Goal: Task Accomplishment & Management: Manage account settings

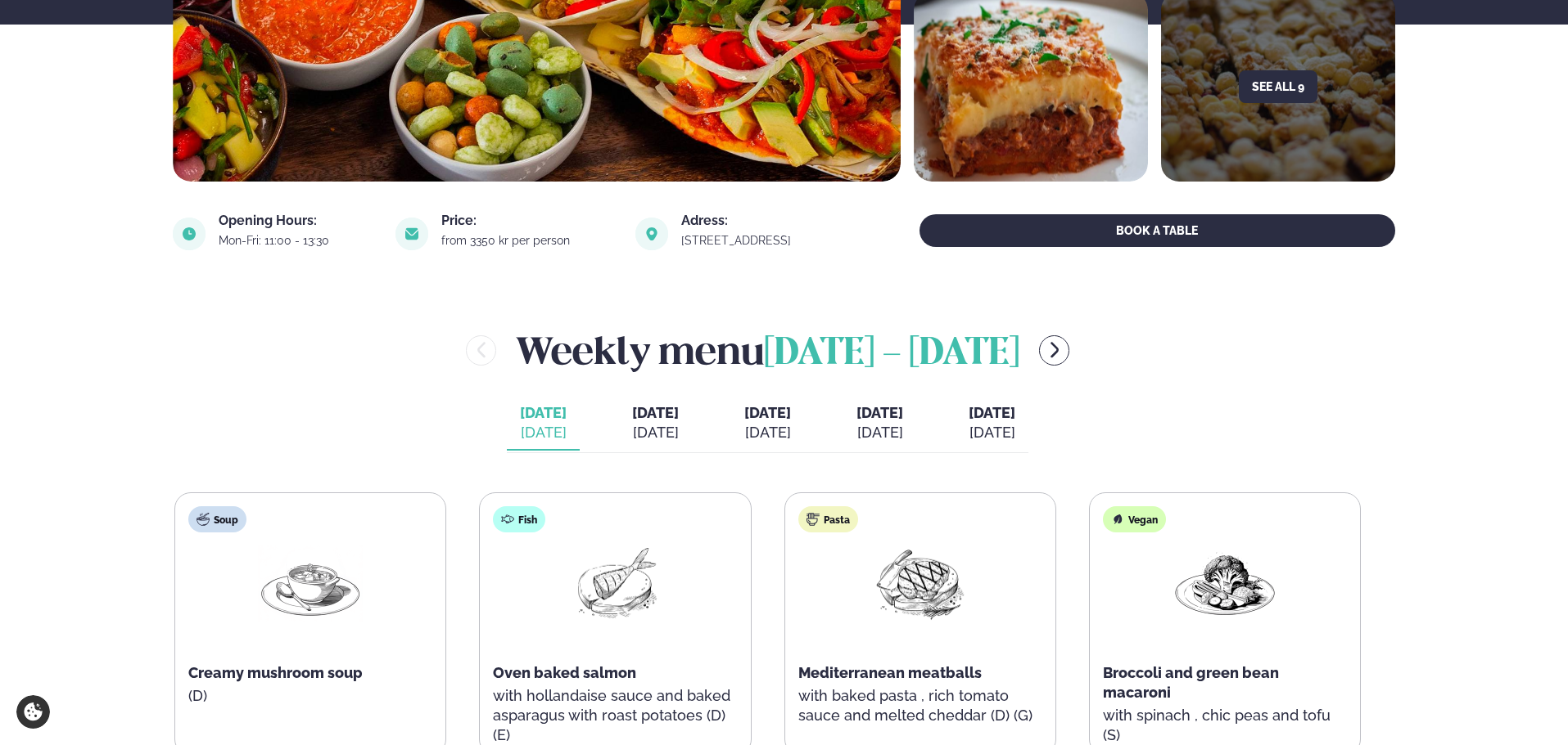
scroll to position [409, 0]
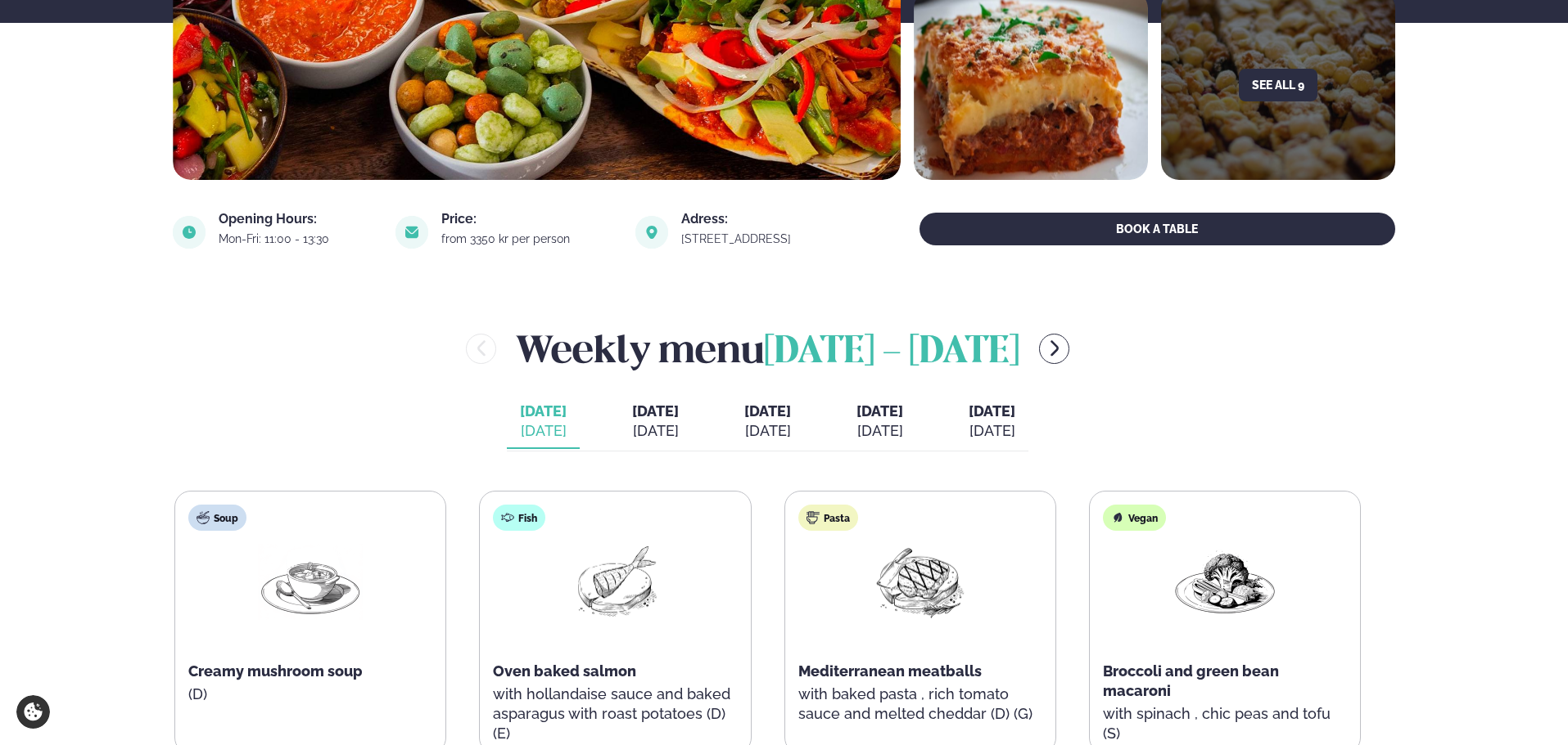
click at [632, 429] on div "[DATE]" at bounding box center [655, 431] width 47 height 20
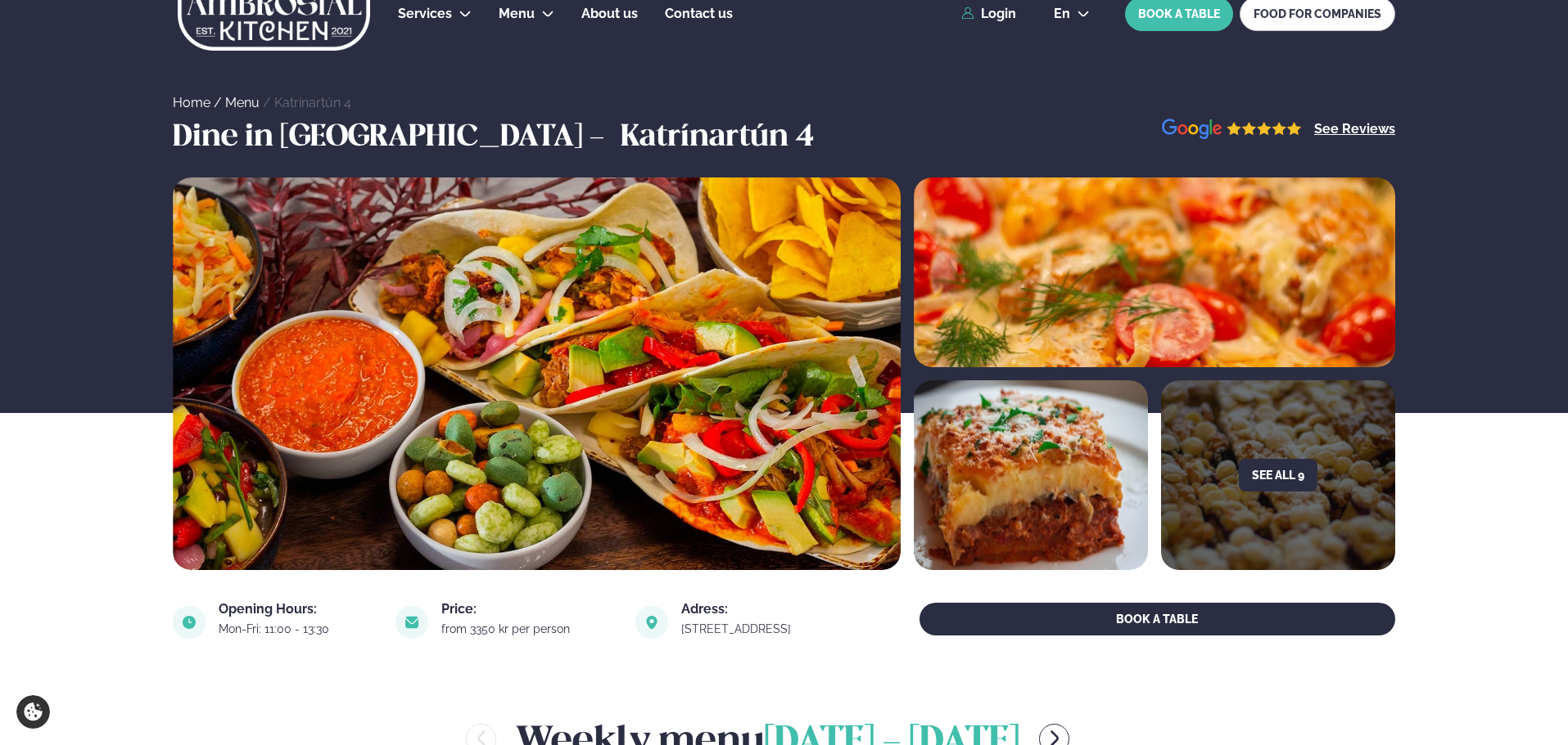
scroll to position [0, 0]
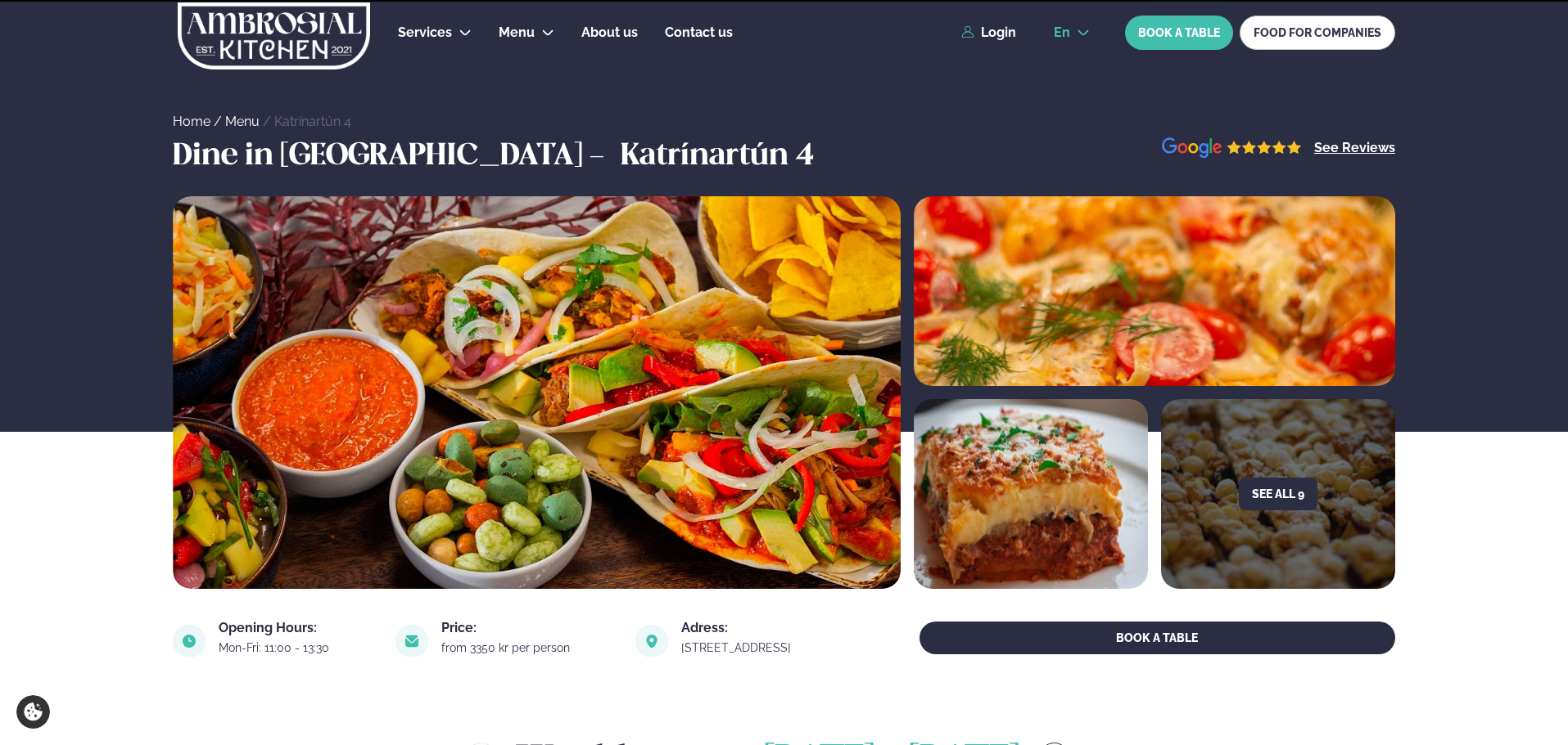
click at [1063, 29] on span "en" at bounding box center [1062, 32] width 17 height 13
click at [1065, 99] on link "is" at bounding box center [1071, 94] width 62 height 33
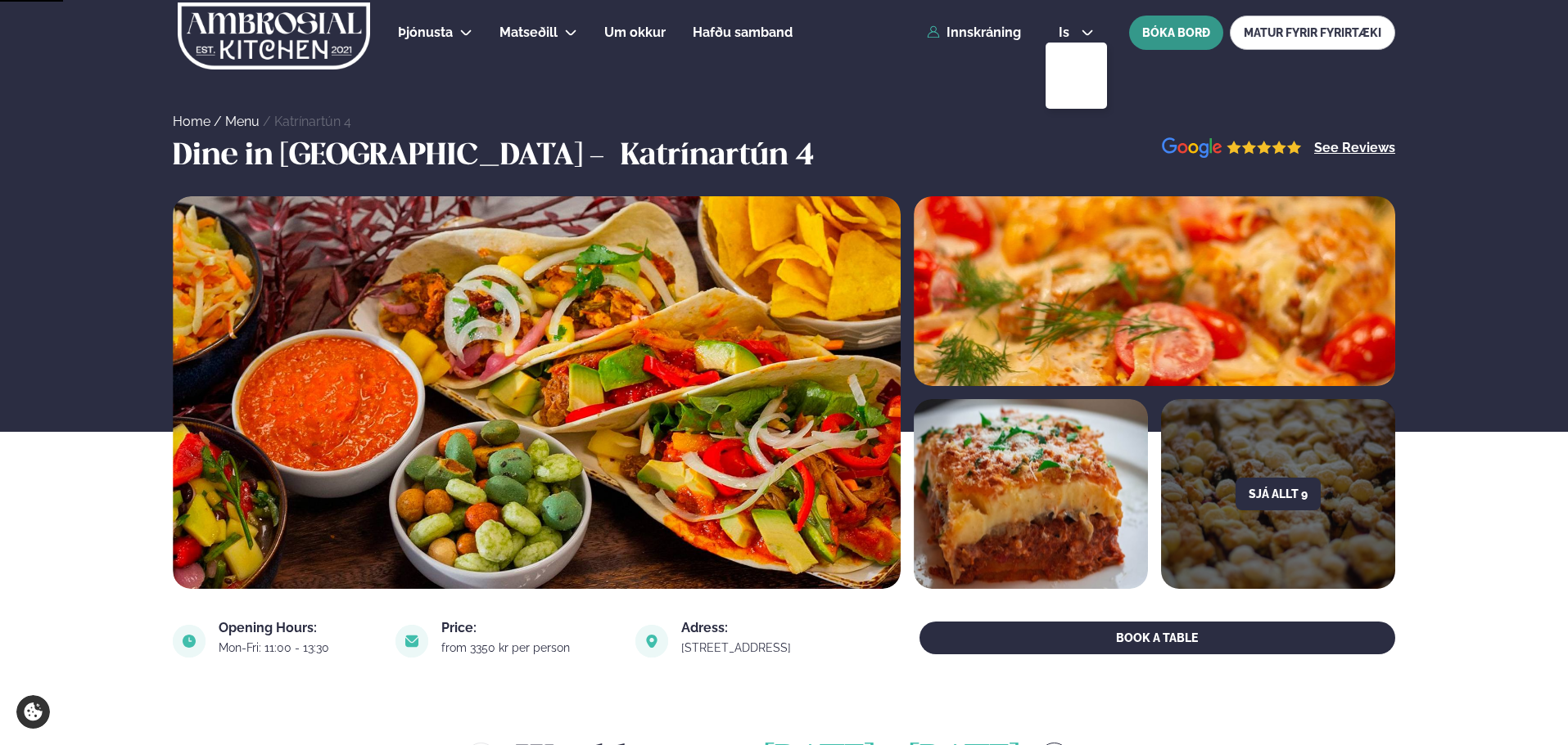
click at [1164, 33] on button "BÓKA BORÐ" at bounding box center [1176, 33] width 94 height 35
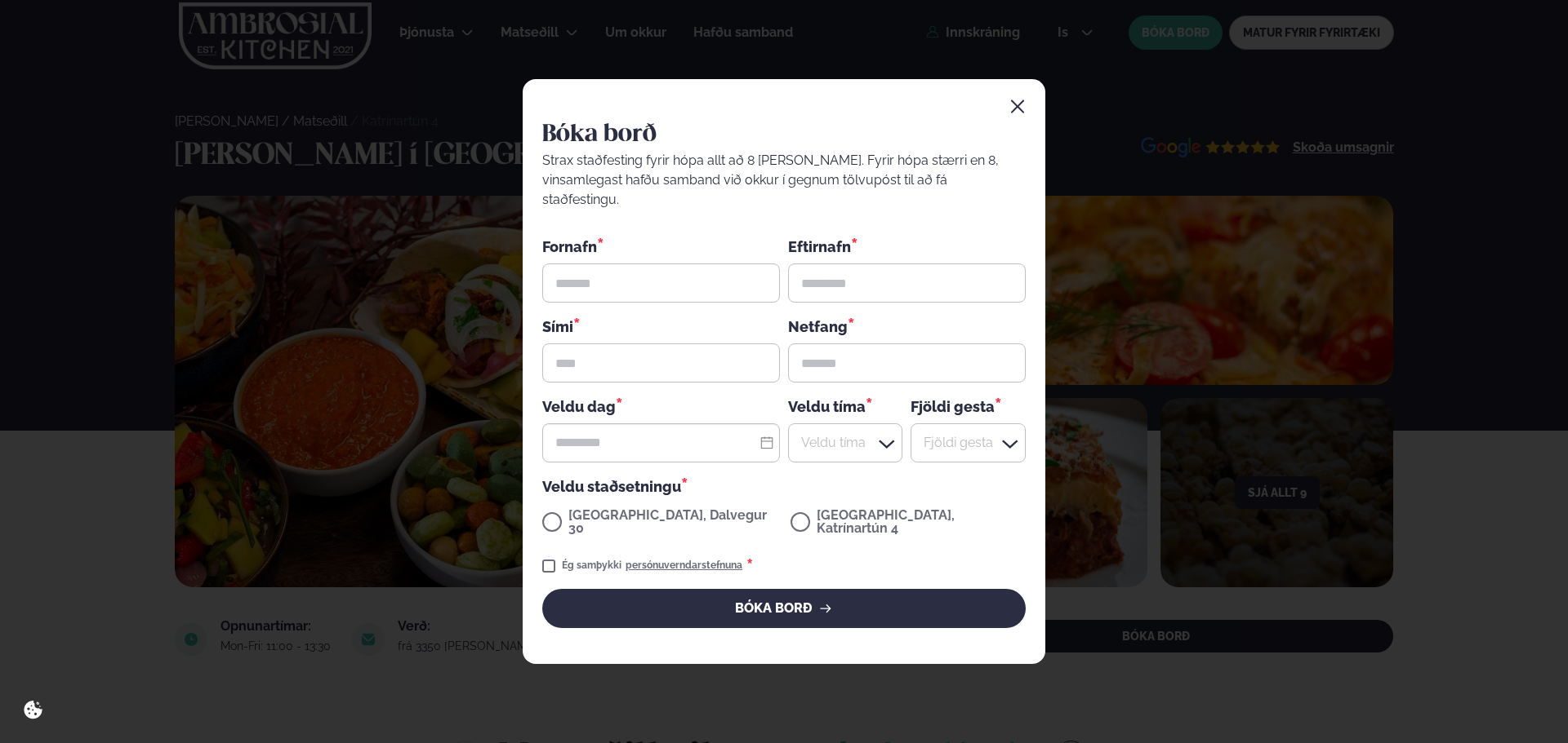
click at [1013, 114] on icon "button" at bounding box center [1017, 107] width 13 height 13
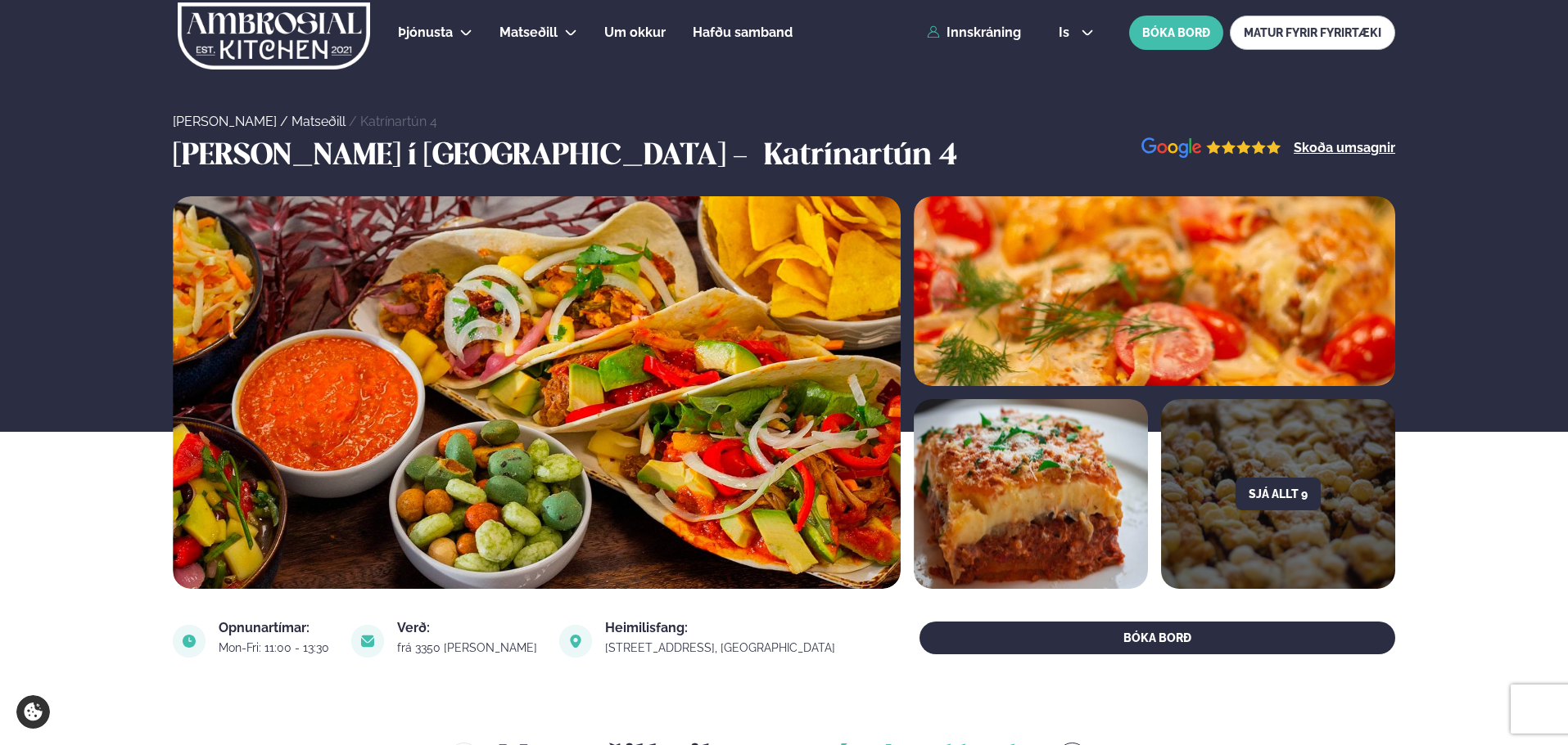
click at [1005, 44] on div "Þjónusta Hádegismatur fyrir fyrirtæki Fyrirtækja veitingar Einkapartý Matseðill…" at bounding box center [784, 33] width 1320 height 65
click at [1000, 32] on link "Innskráning" at bounding box center [973, 33] width 94 height 15
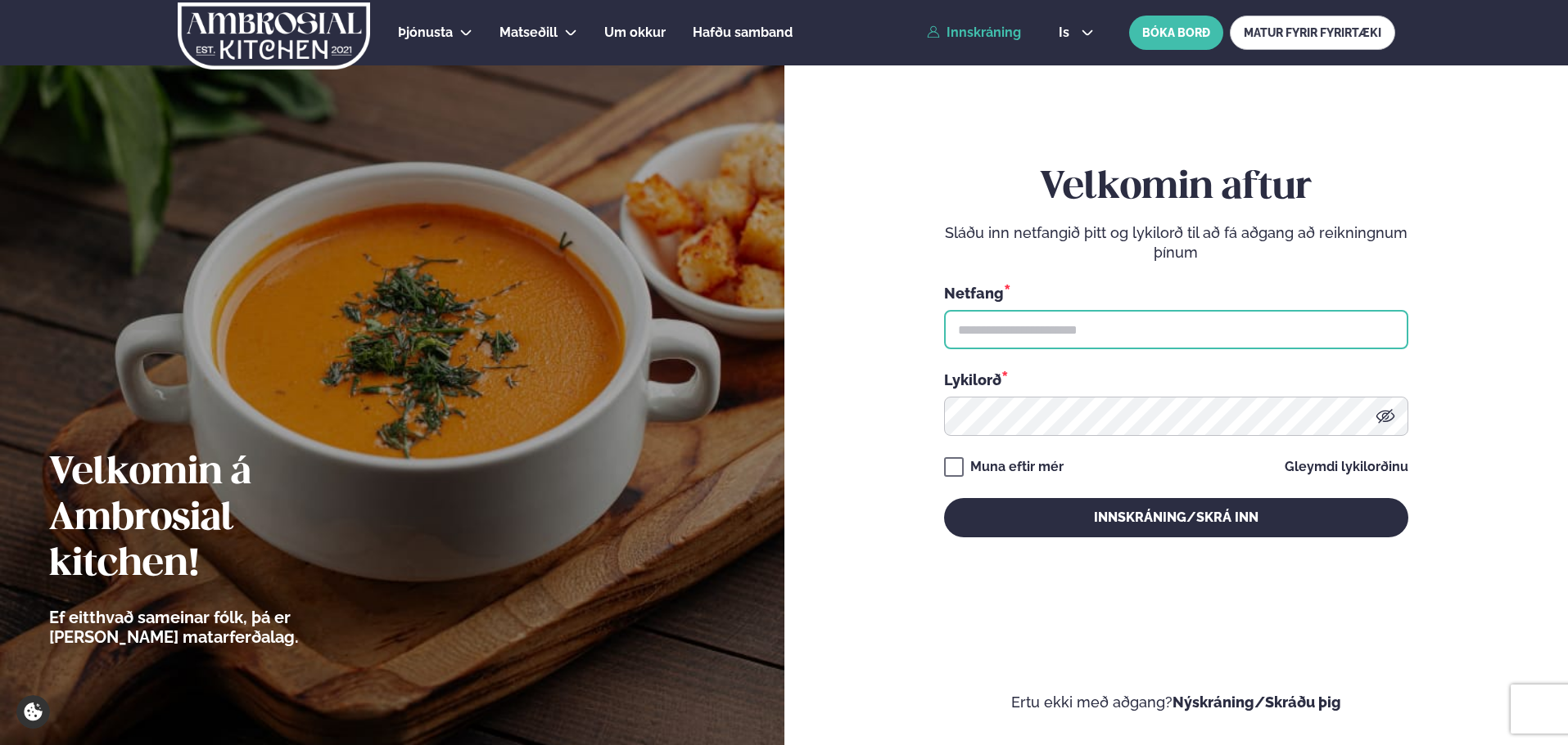
click at [1183, 334] on input "text" at bounding box center [1176, 330] width 464 height 40
click at [990, 331] on input "**********" at bounding box center [1176, 330] width 464 height 40
type input "**********"
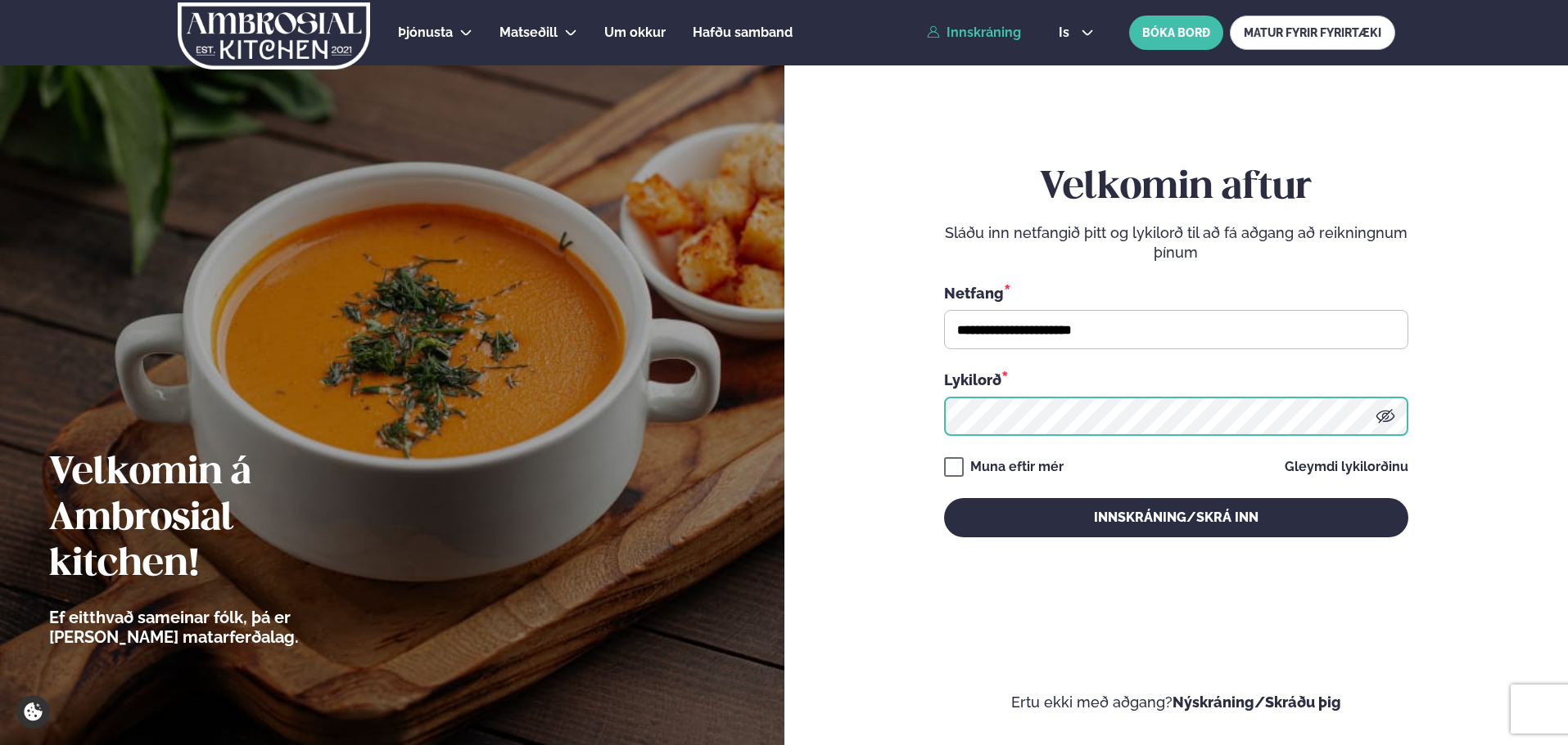
click at [944, 498] on button "Innskráning/Skrá inn" at bounding box center [1176, 518] width 464 height 40
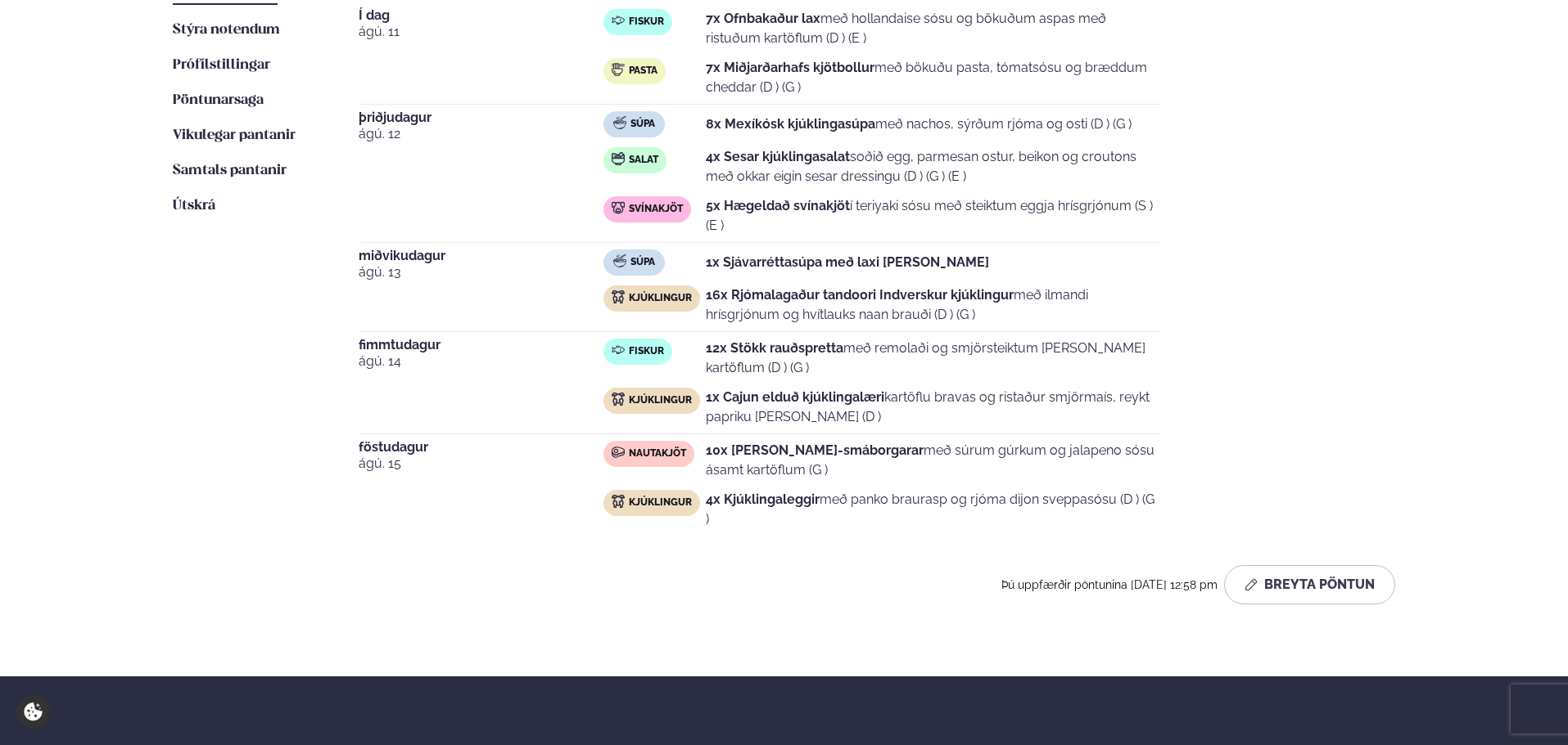
scroll to position [246, 0]
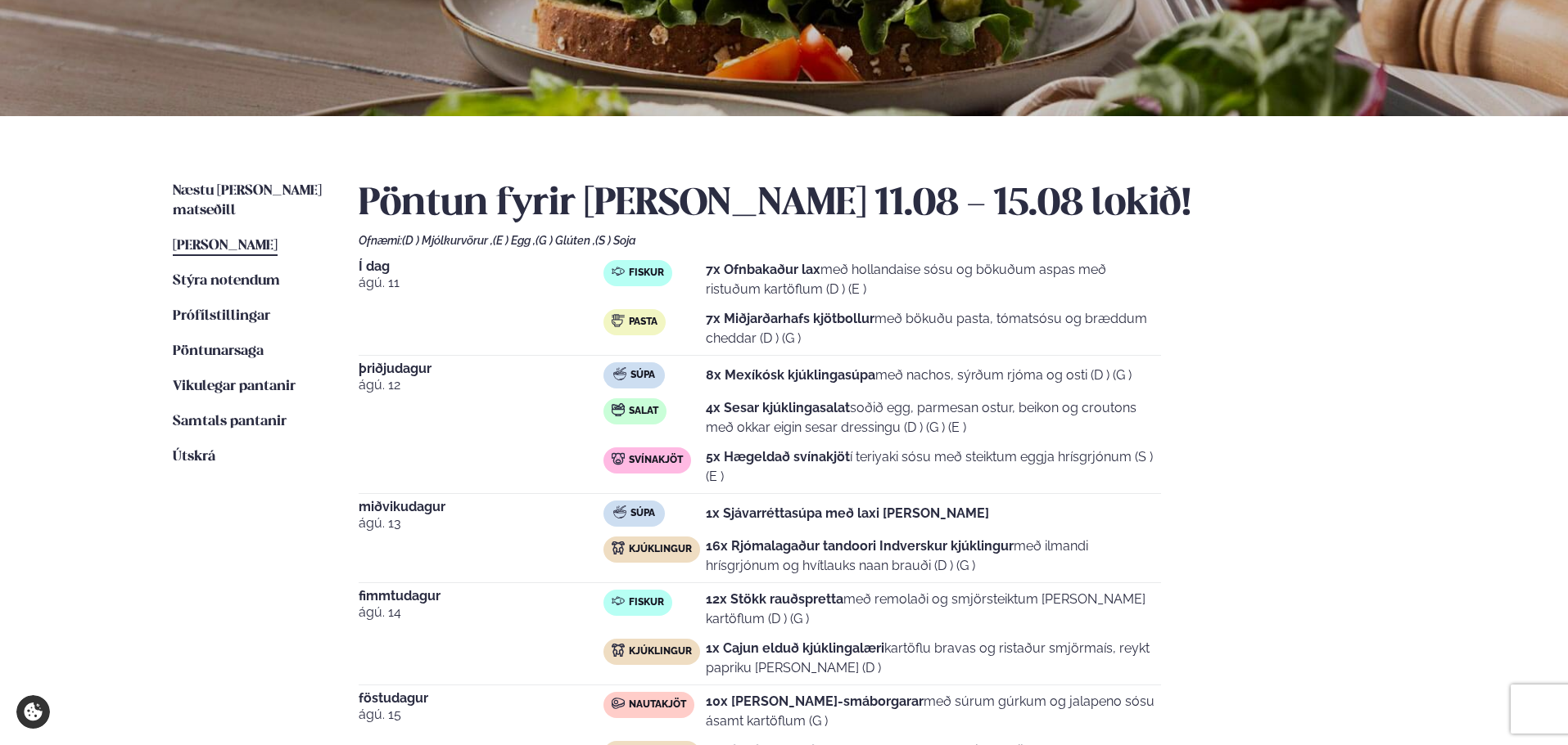
click at [257, 239] on span "[PERSON_NAME]" at bounding box center [225, 246] width 105 height 14
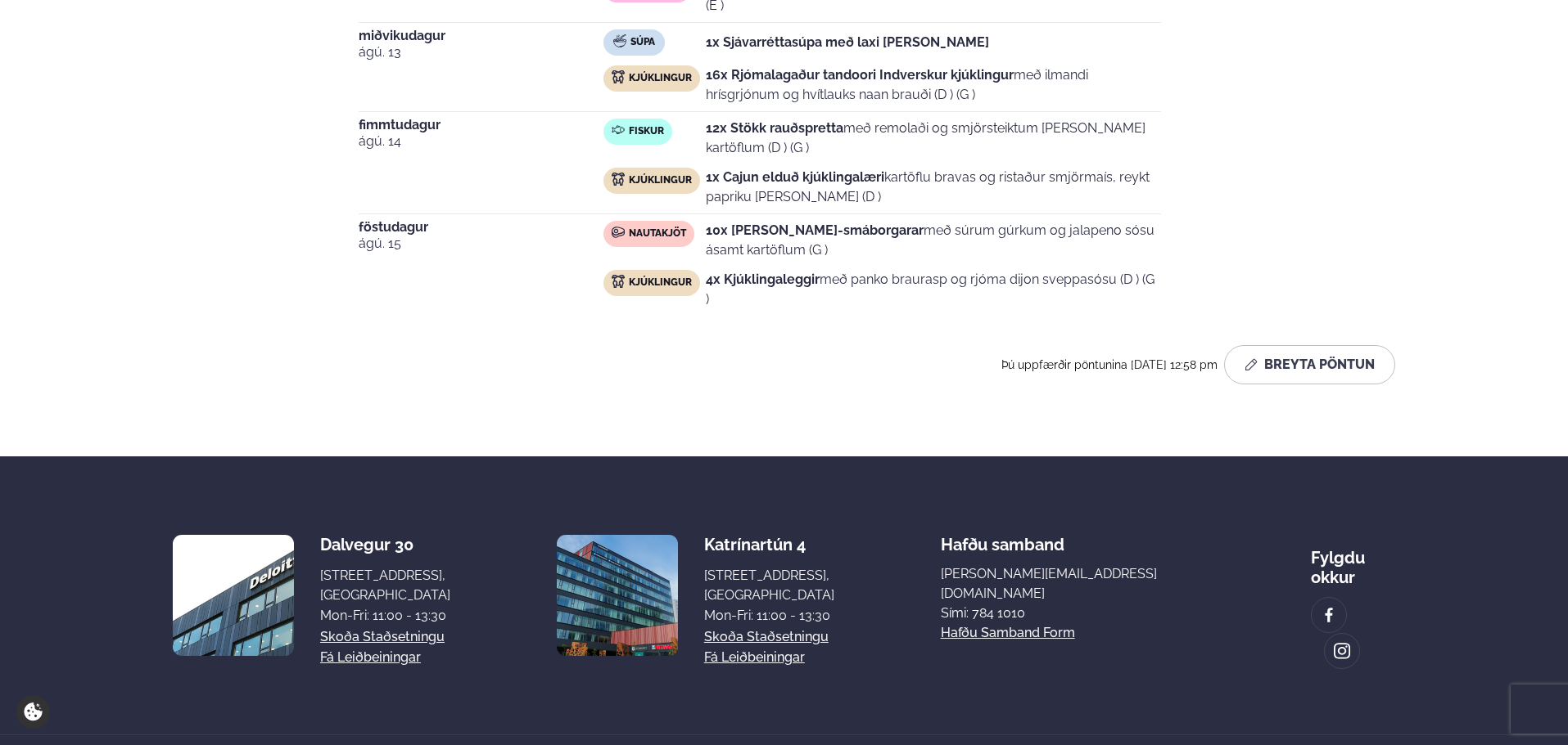
scroll to position [736, 0]
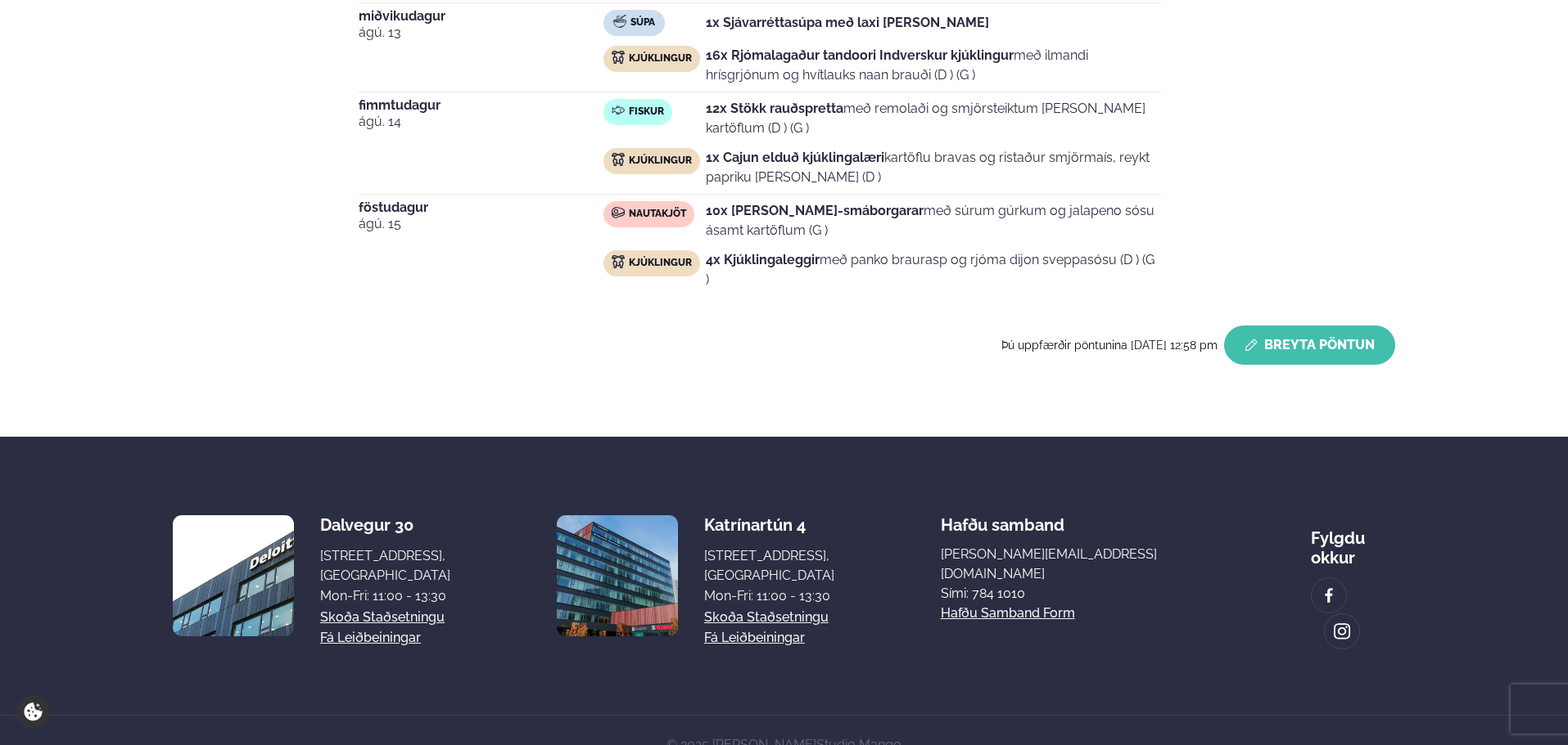
click at [1325, 329] on button "Breyta Pöntun" at bounding box center [1309, 346] width 171 height 40
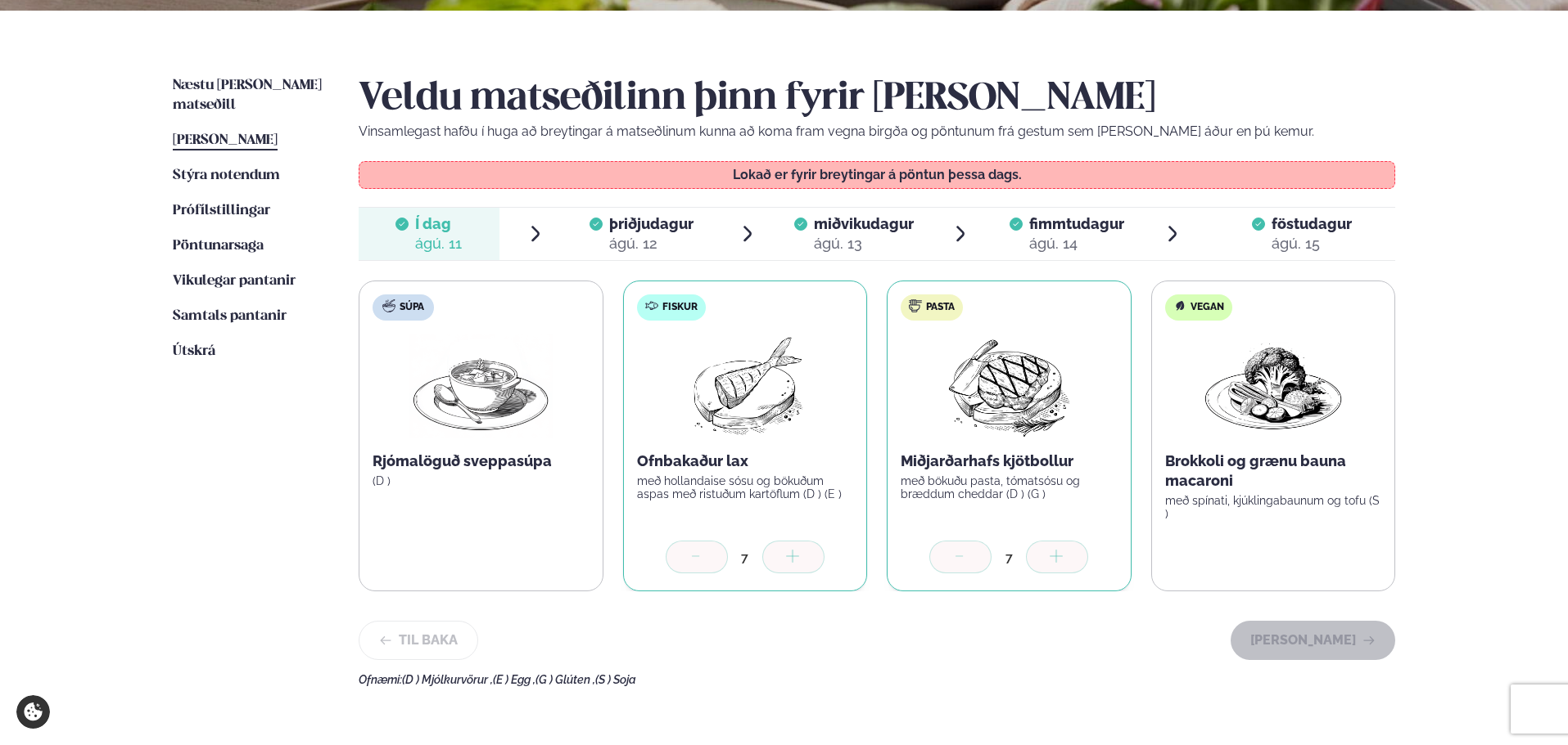
scroll to position [273, 0]
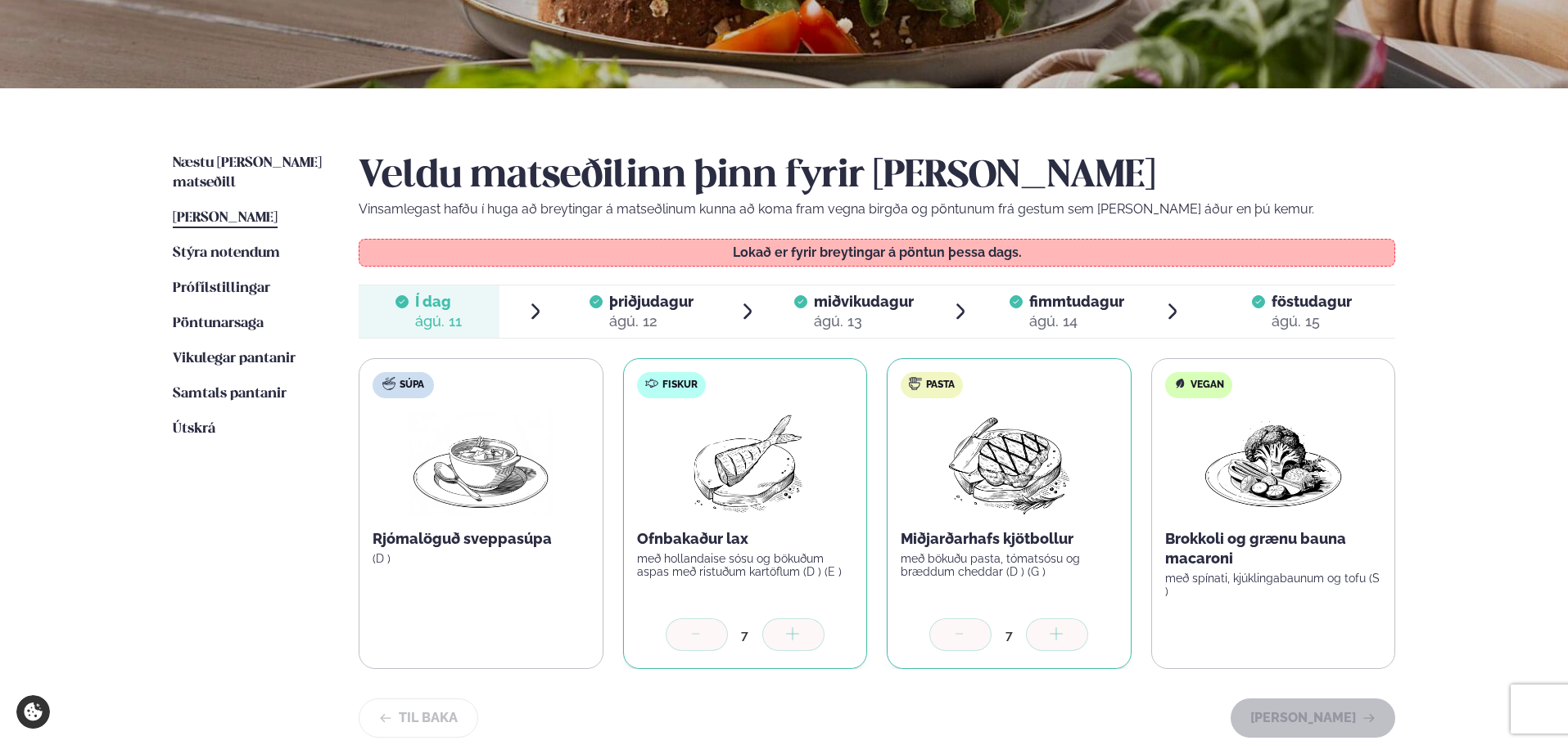
click at [696, 315] on span "þriðjudagur þri. [DATE]" at bounding box center [642, 311] width 141 height 53
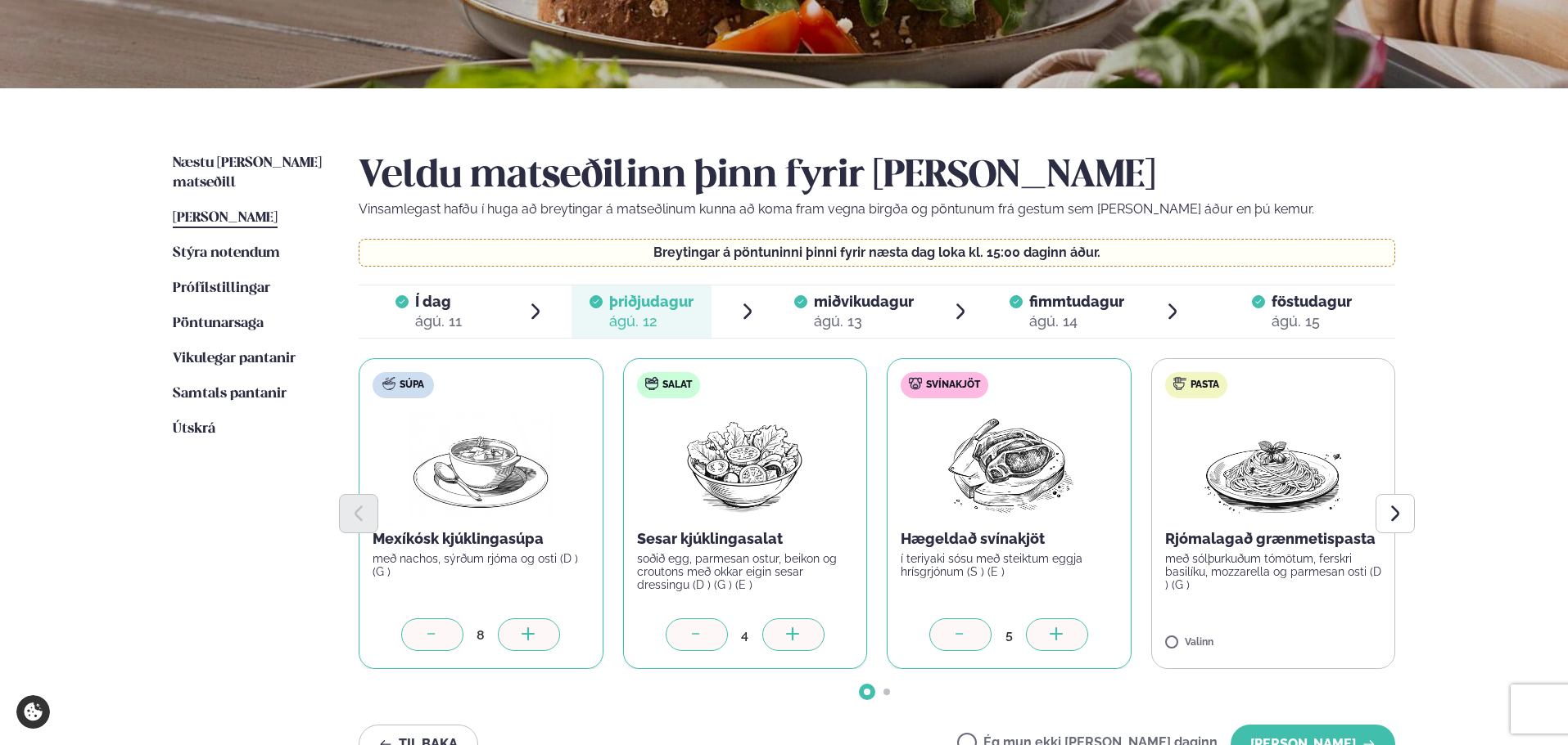
click at [531, 642] on icon at bounding box center [528, 636] width 17 height 17
click at [855, 319] on div "ágú. 13" at bounding box center [863, 322] width 100 height 20
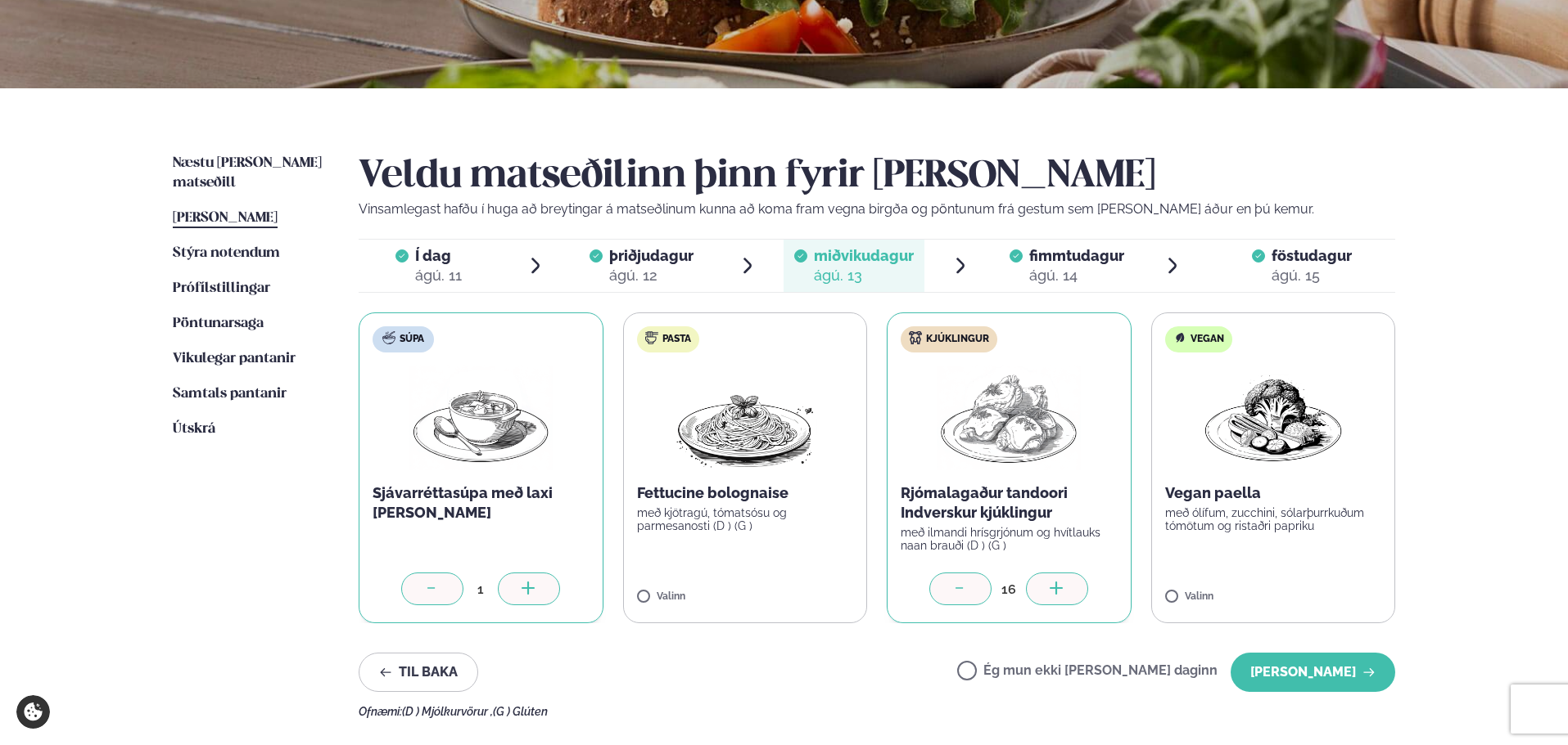
click at [1043, 257] on span "fimmtudagur" at bounding box center [1076, 255] width 95 height 17
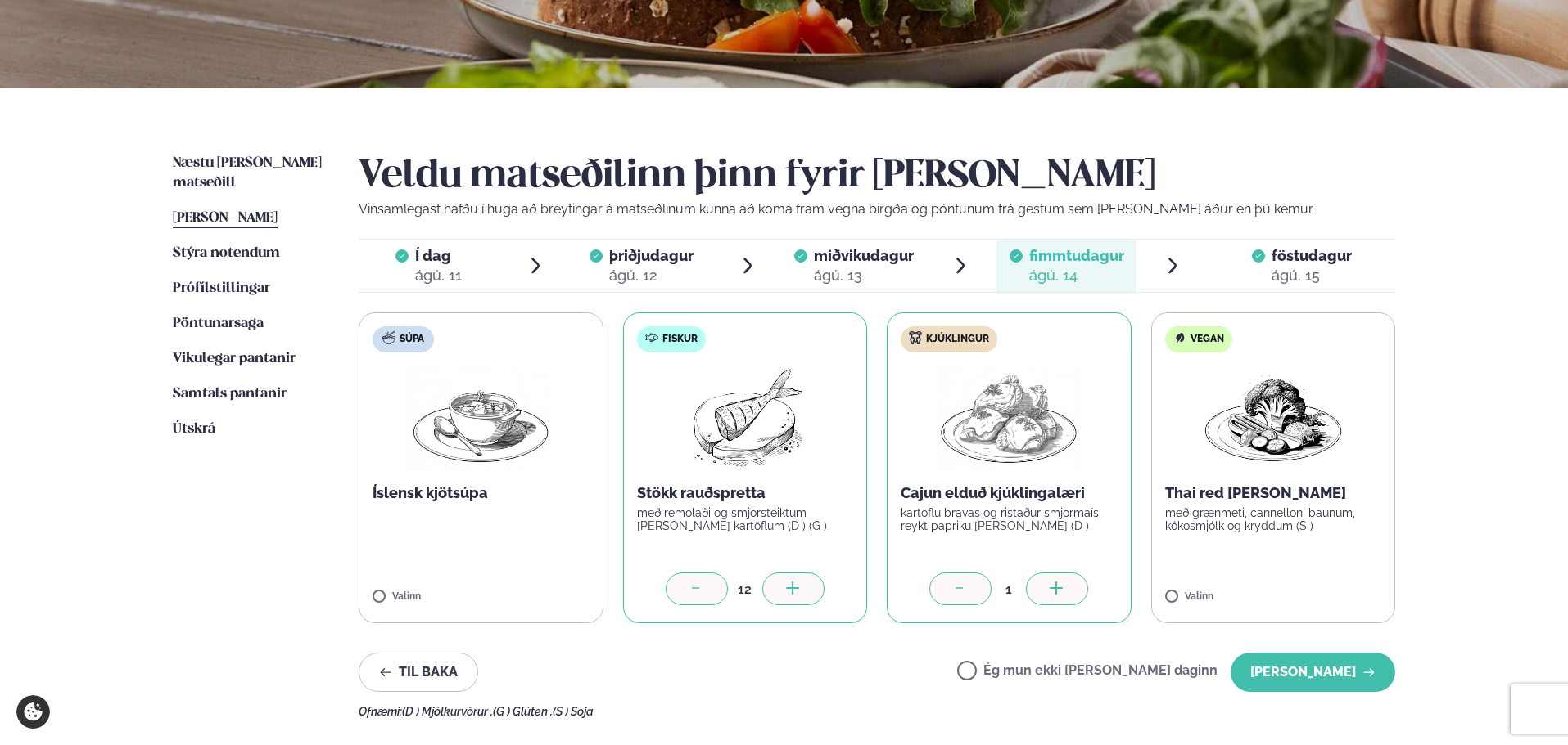
click at [802, 595] on div at bounding box center [793, 588] width 62 height 33
click at [1282, 279] on div "ágú. 15" at bounding box center [1311, 275] width 80 height 20
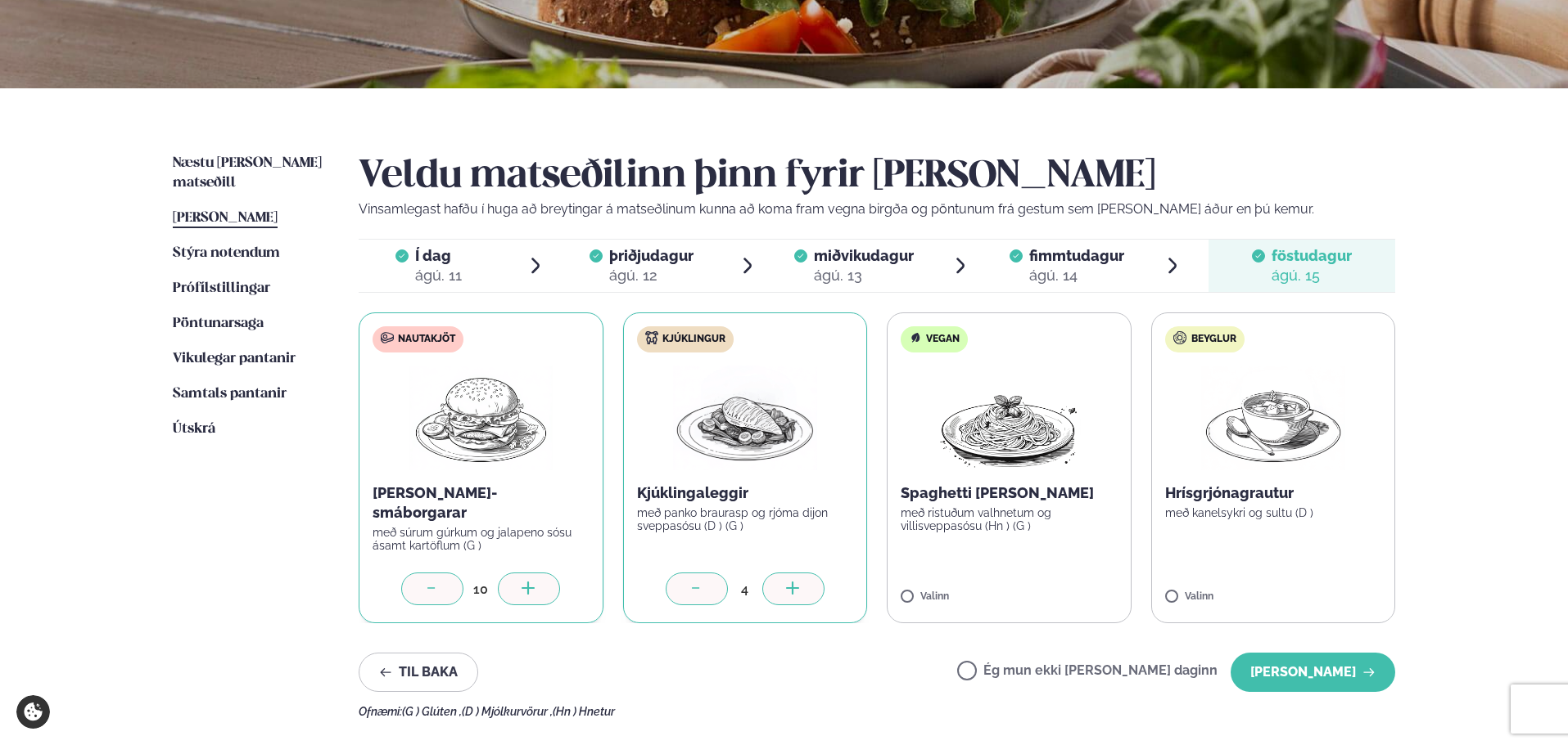
click at [519, 590] on div at bounding box center [528, 588] width 62 height 33
click at [1323, 677] on button "[PERSON_NAME]" at bounding box center [1312, 673] width 165 height 40
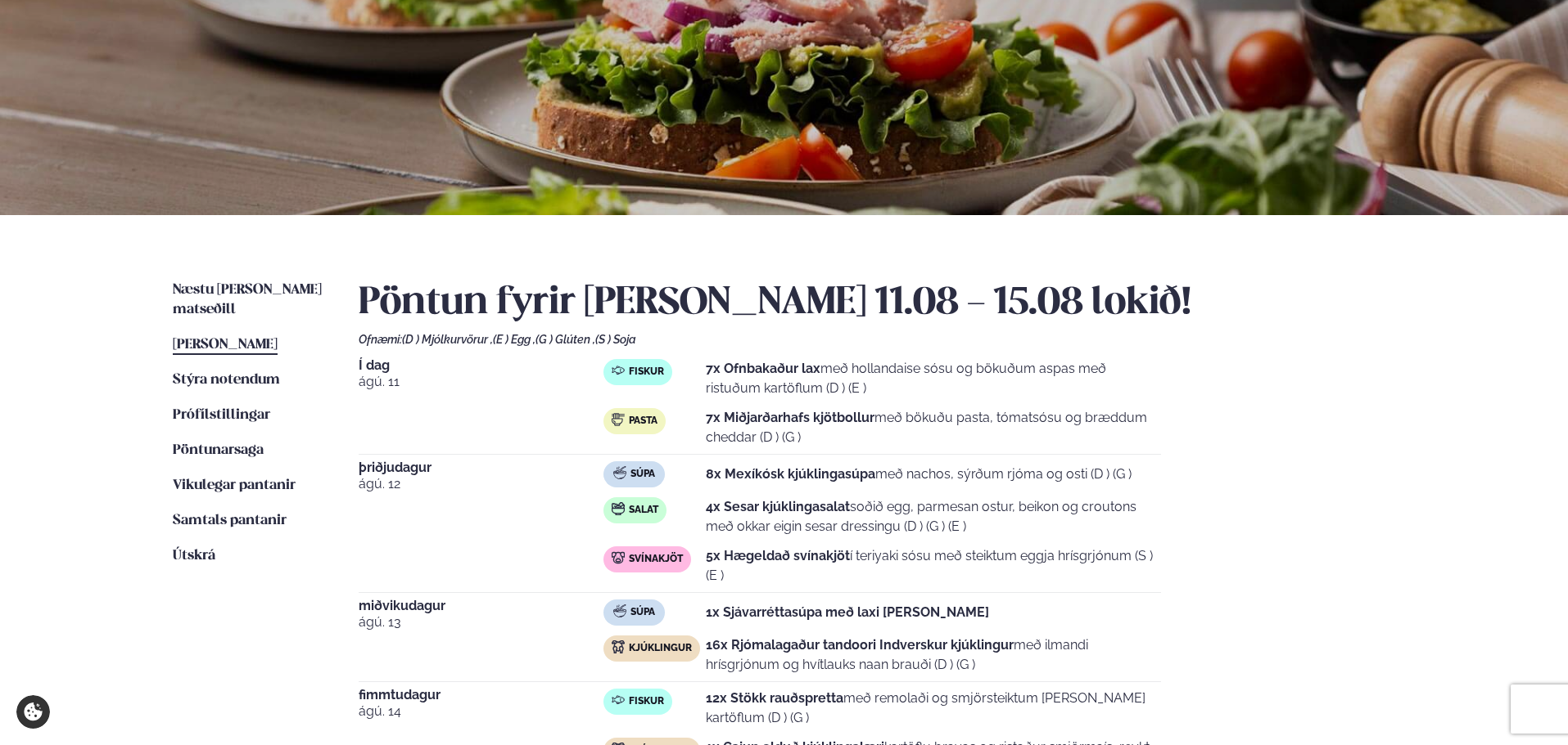
scroll to position [0, 0]
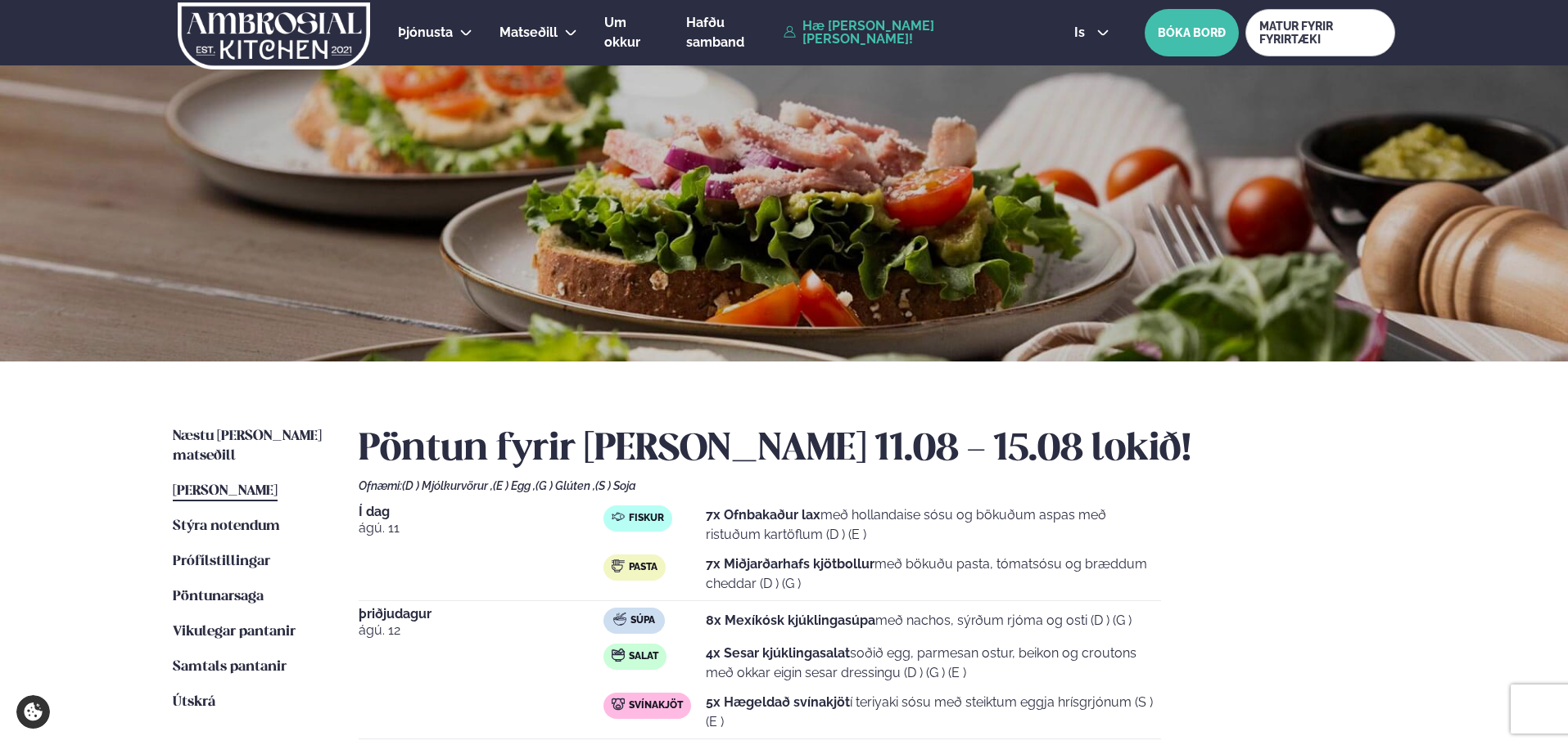
click at [285, 26] on img at bounding box center [274, 36] width 195 height 67
